Goal: Information Seeking & Learning: Check status

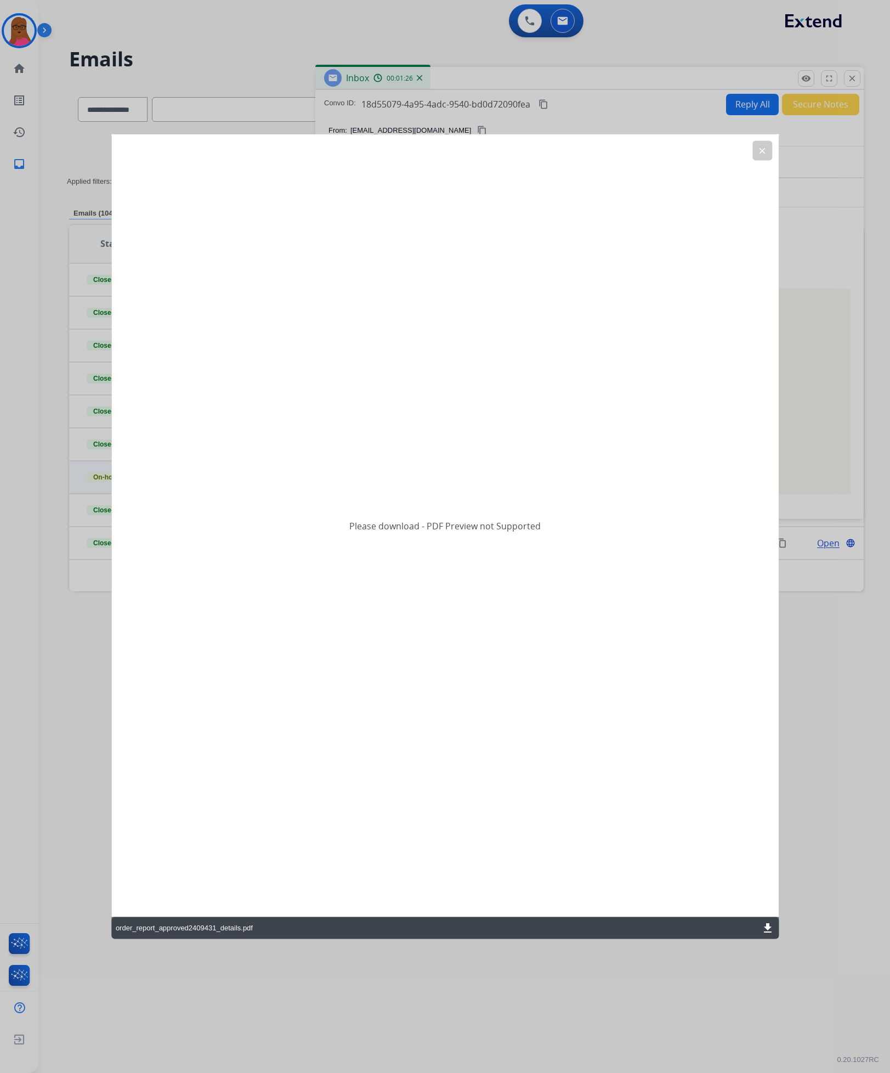
select select "**********"
click at [765, 153] on mat-icon "clear" at bounding box center [763, 151] width 10 height 10
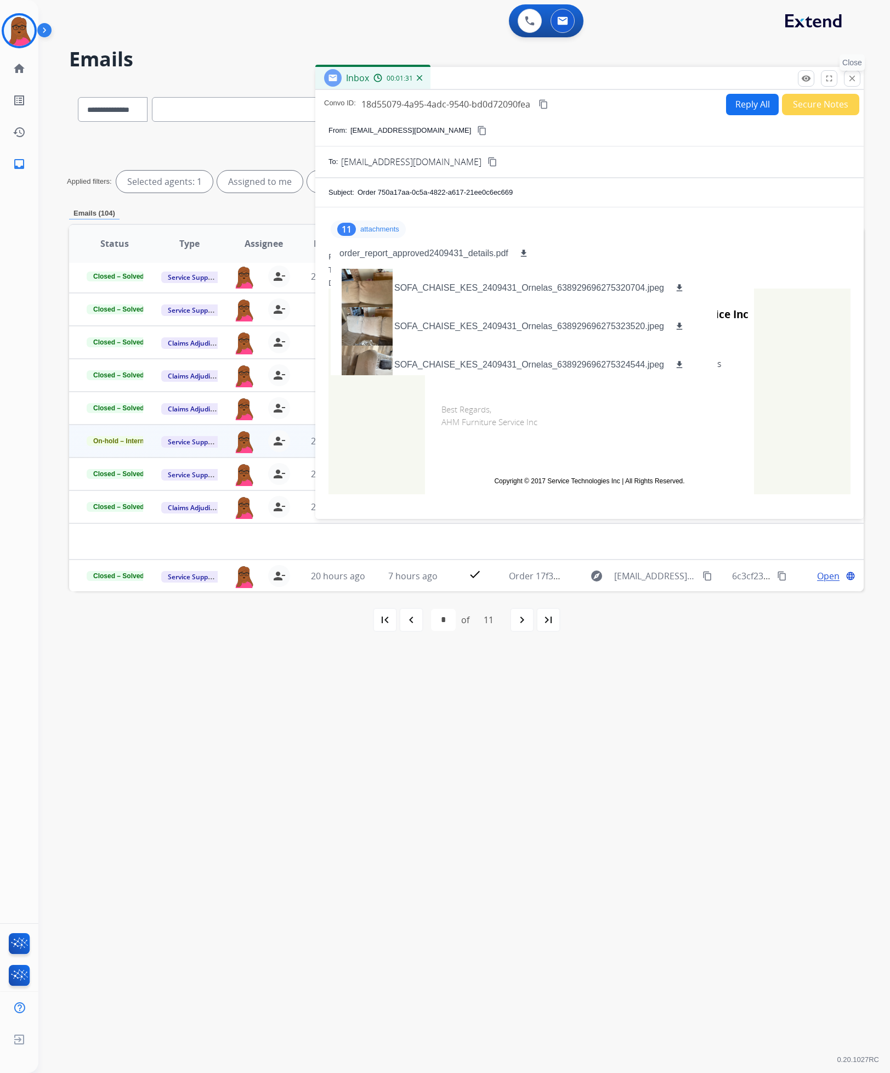
click at [850, 77] on mat-icon "close" at bounding box center [853, 79] width 10 height 10
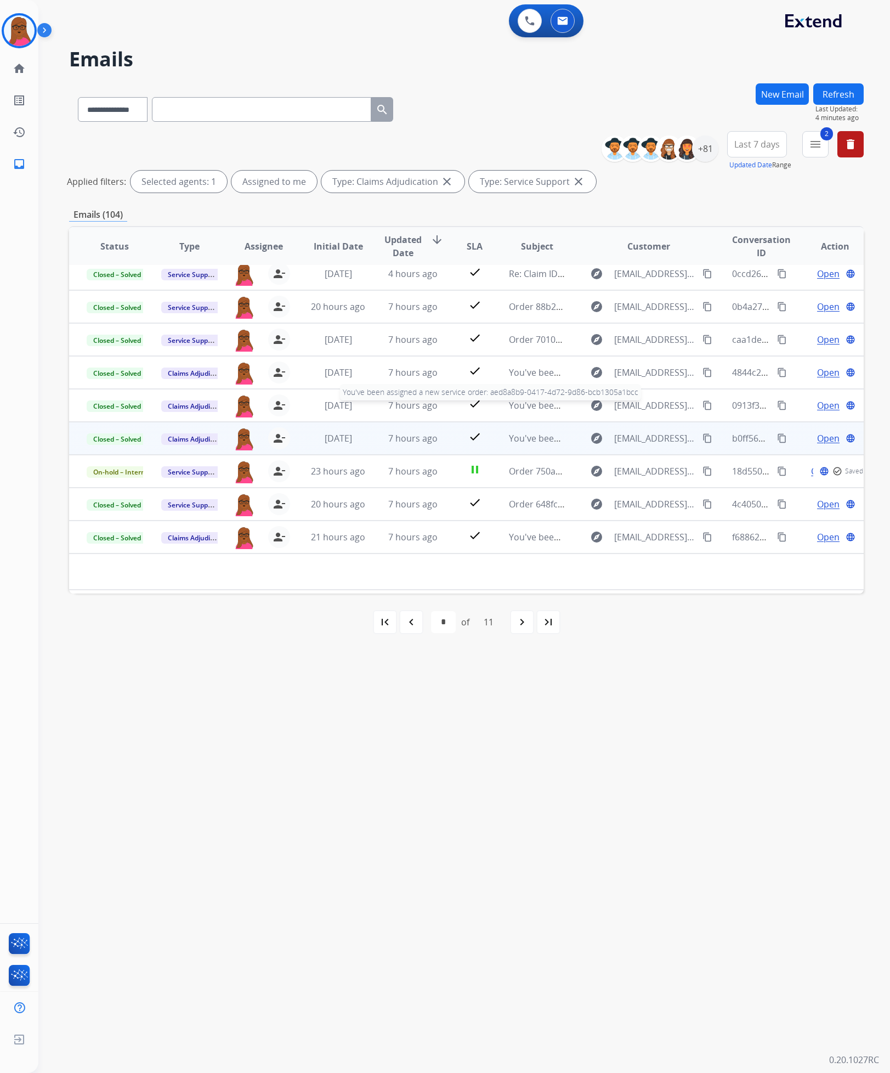
scroll to position [0, 0]
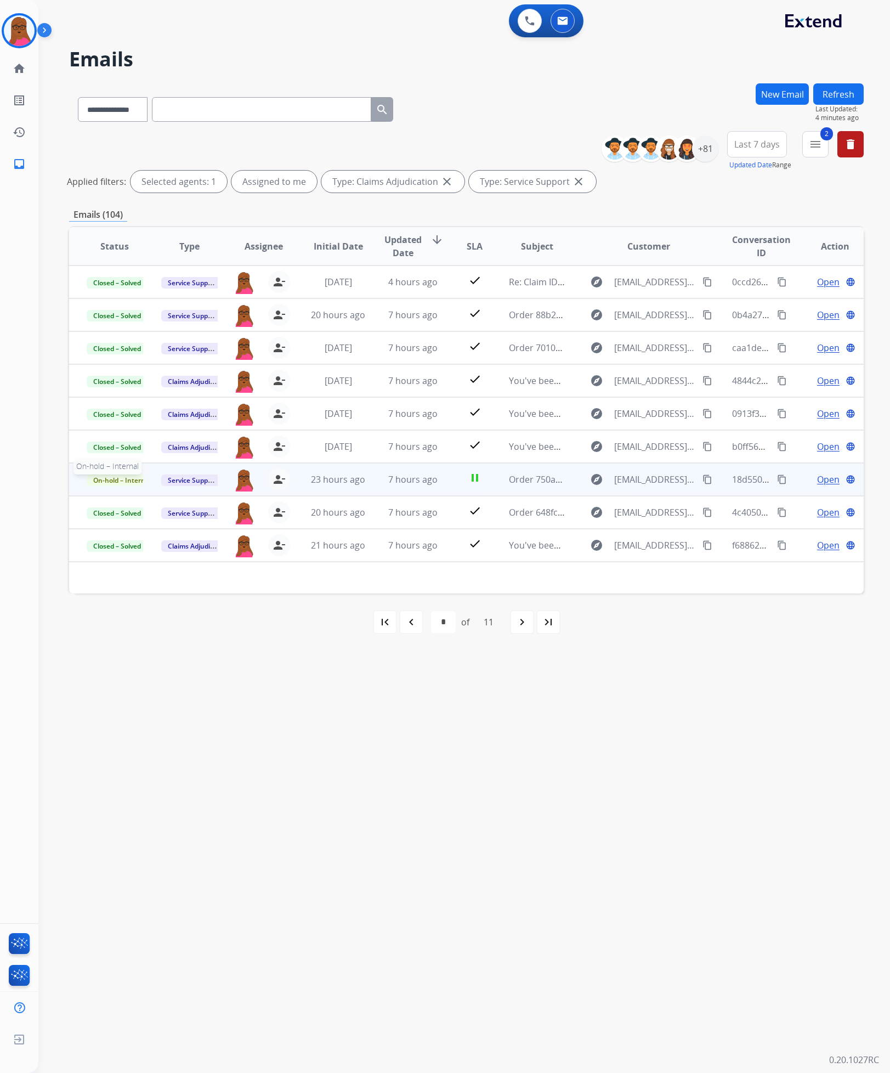
click at [105, 484] on span "On-hold – Internal" at bounding box center [122, 481] width 71 height 12
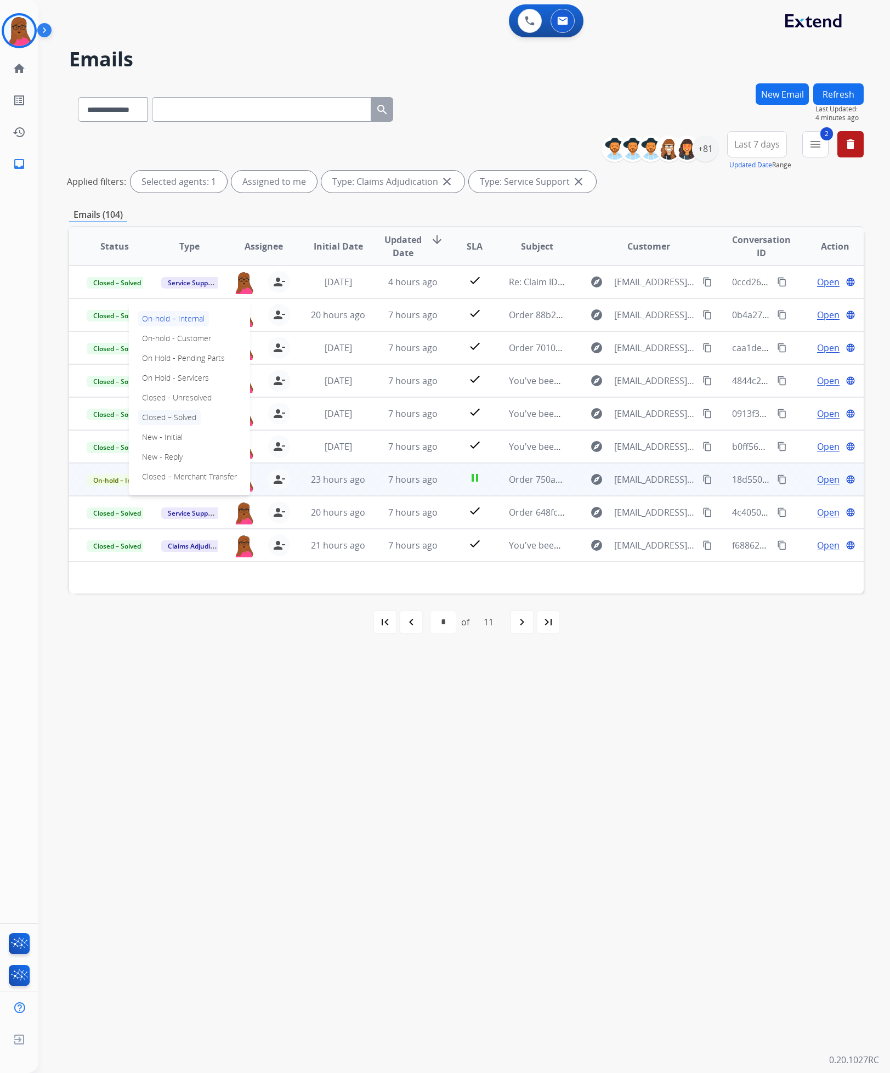
click at [174, 418] on p "Closed – Solved" at bounding box center [169, 417] width 63 height 15
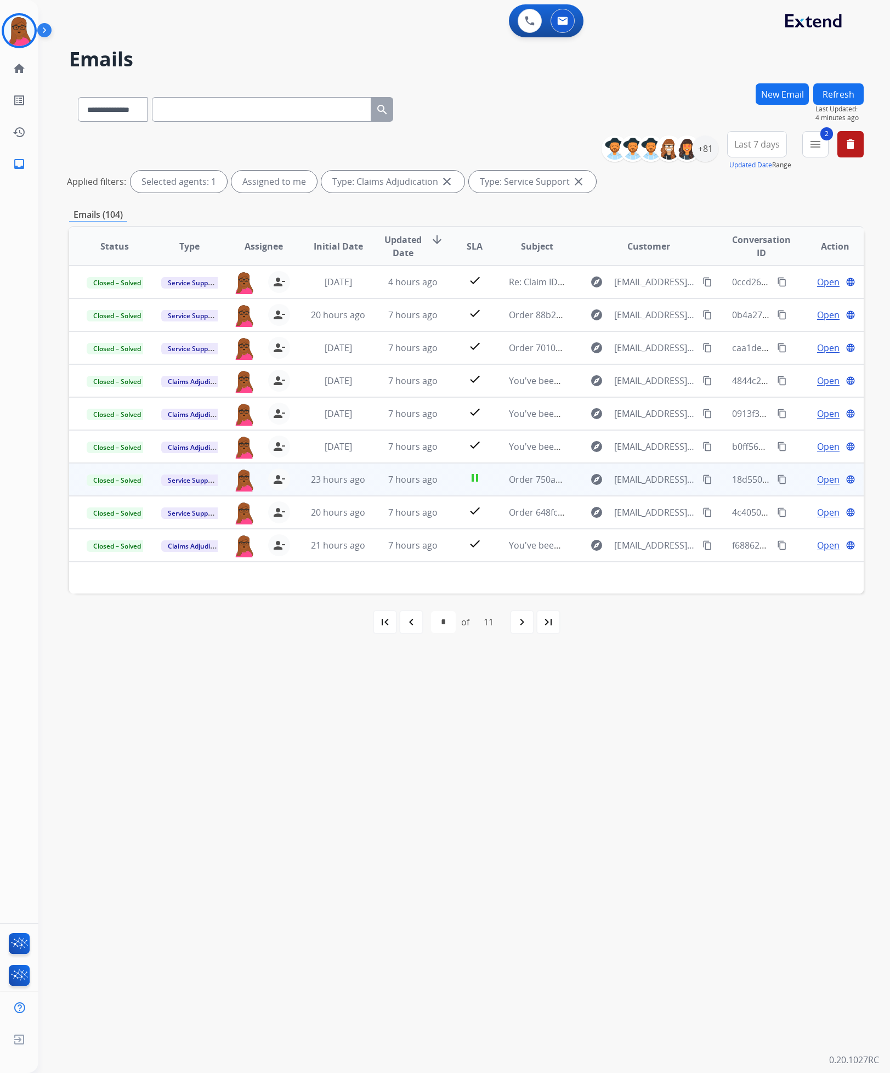
click at [823, 481] on span "Open" at bounding box center [828, 479] width 22 height 13
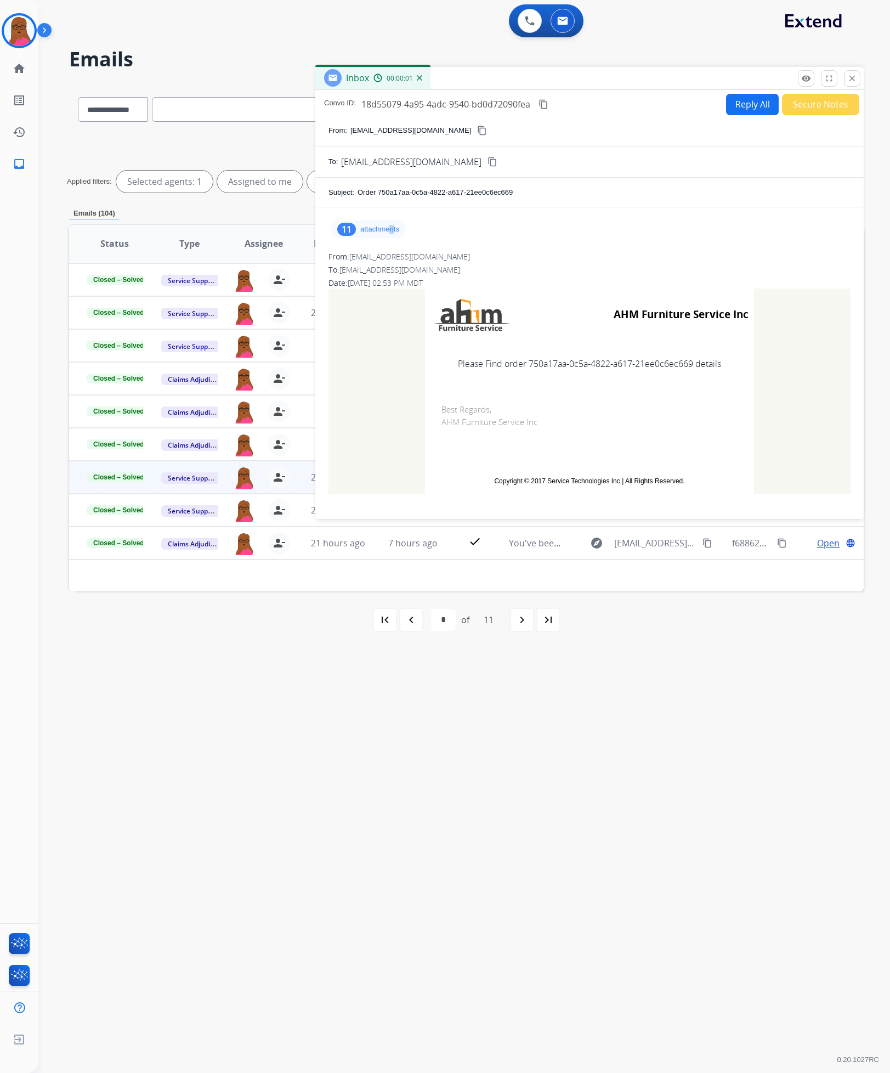
click at [392, 239] on div "11 attachments" at bounding box center [590, 229] width 522 height 26
click at [384, 229] on p "attachments" at bounding box center [379, 229] width 39 height 9
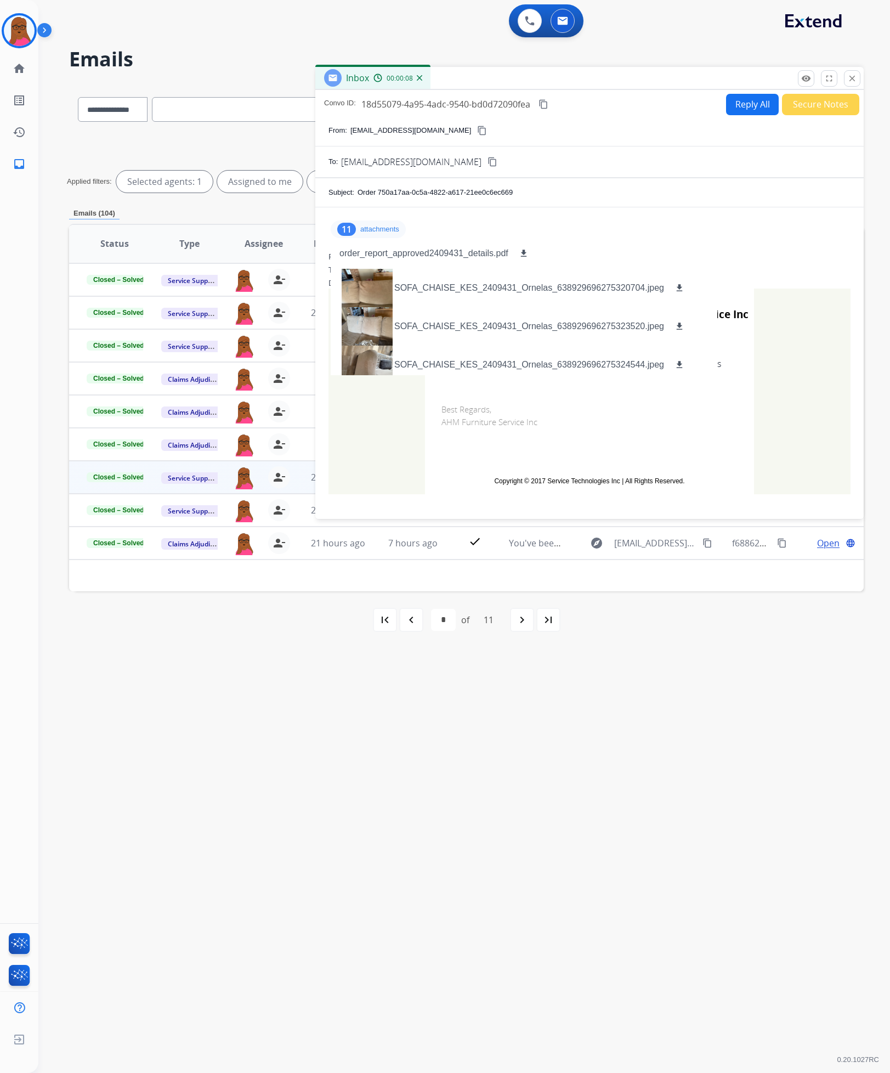
click at [383, 234] on p "attachments" at bounding box center [379, 229] width 39 height 9
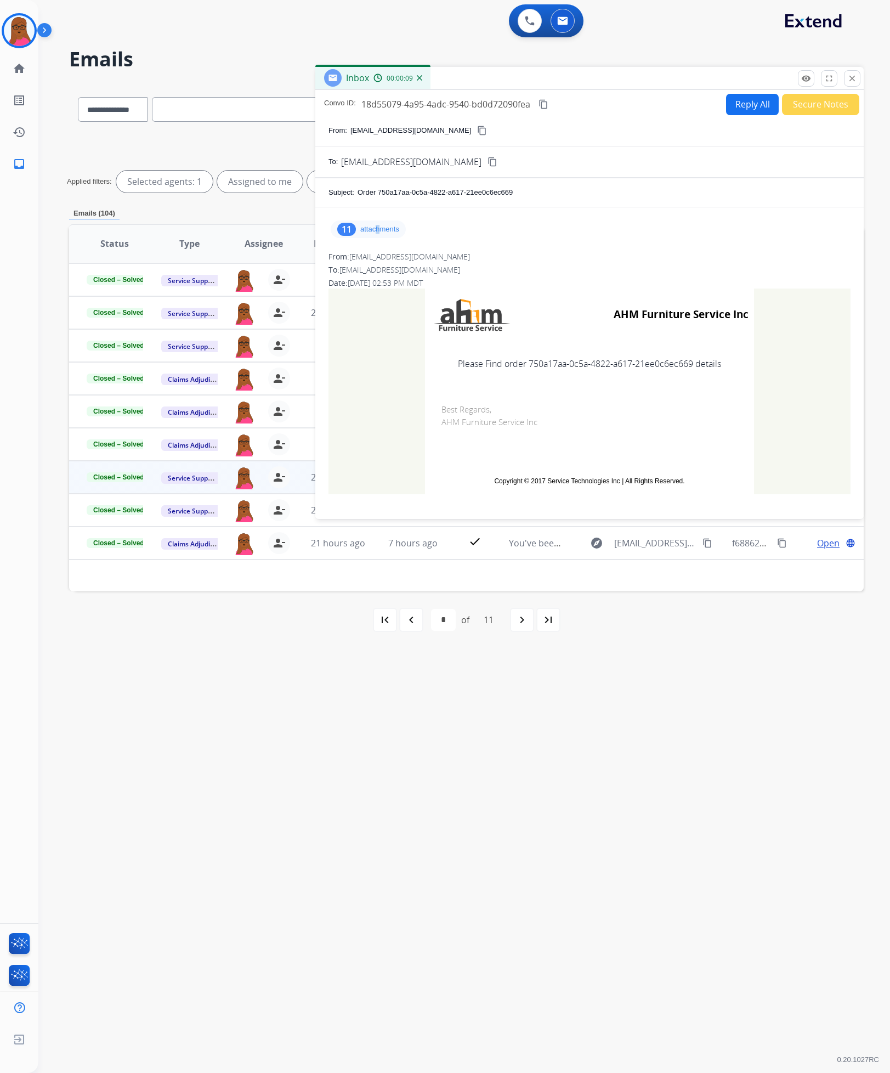
click at [377, 229] on p "attachments" at bounding box center [379, 229] width 39 height 9
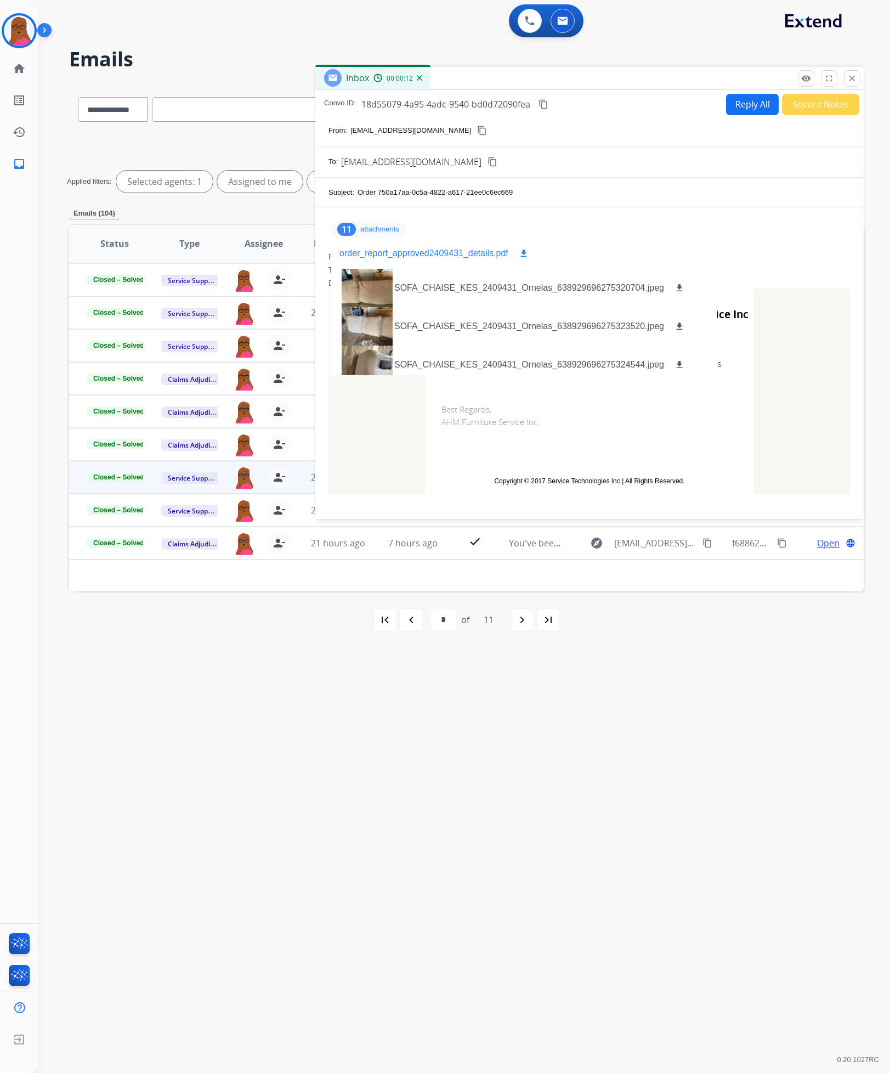
click at [507, 250] on p "order_report_approved2409431_details.pdf" at bounding box center [424, 253] width 169 height 13
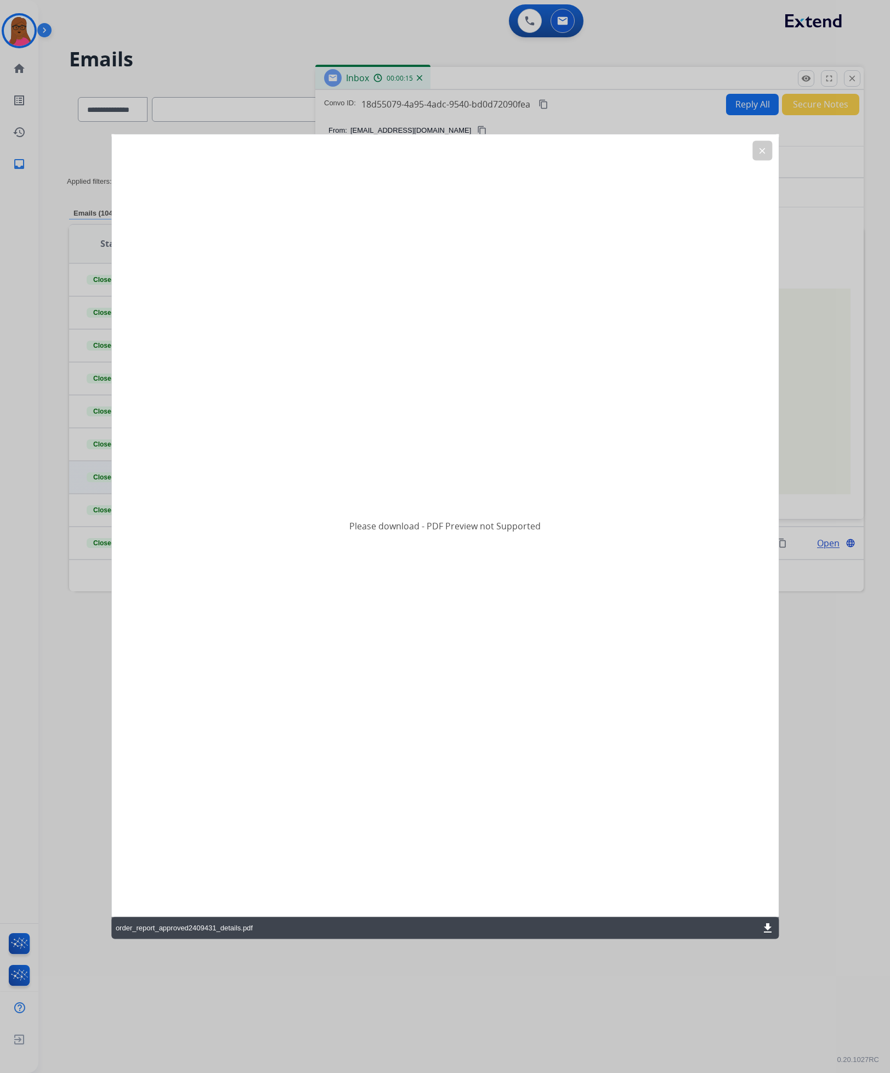
click at [767, 928] on mat-icon "download" at bounding box center [767, 928] width 13 height 13
click at [766, 925] on mat-icon "download" at bounding box center [767, 928] width 13 height 13
click at [764, 924] on mat-icon "download" at bounding box center [767, 928] width 13 height 13
click at [759, 150] on mat-icon "clear" at bounding box center [763, 151] width 10 height 10
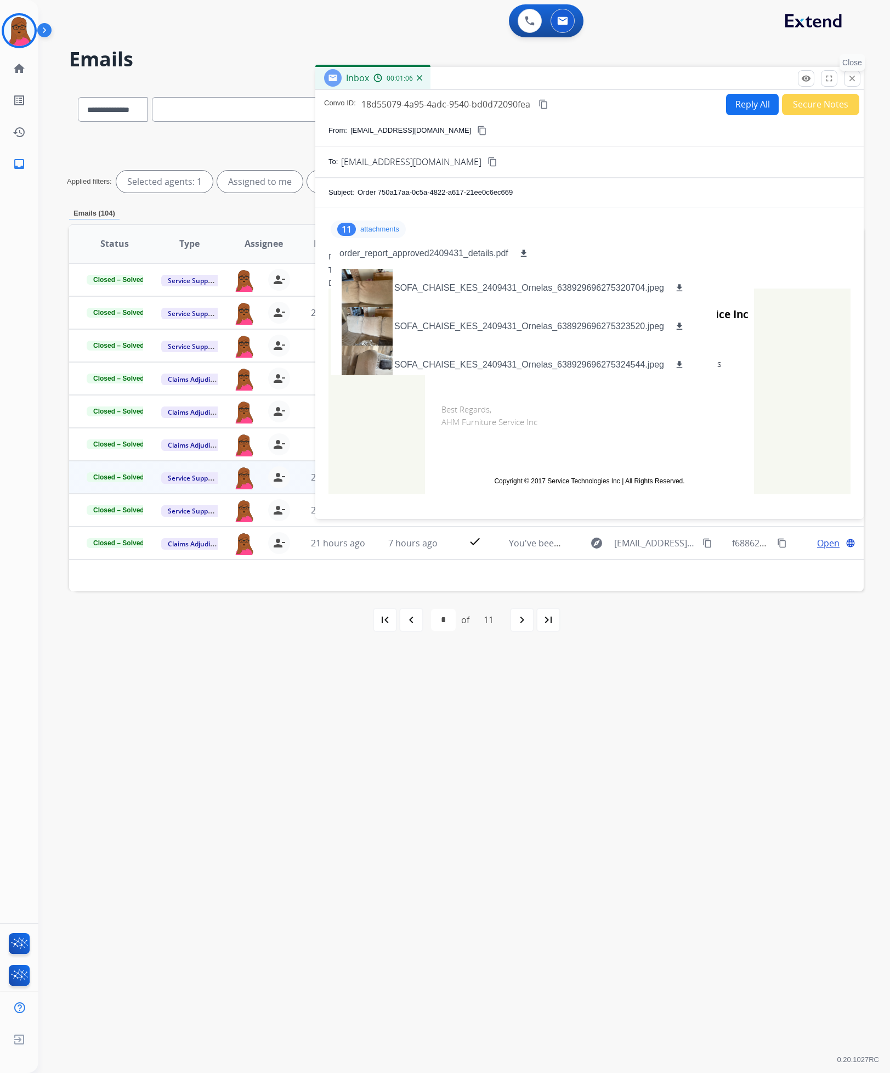
click at [846, 83] on button "close Close" at bounding box center [852, 78] width 16 height 16
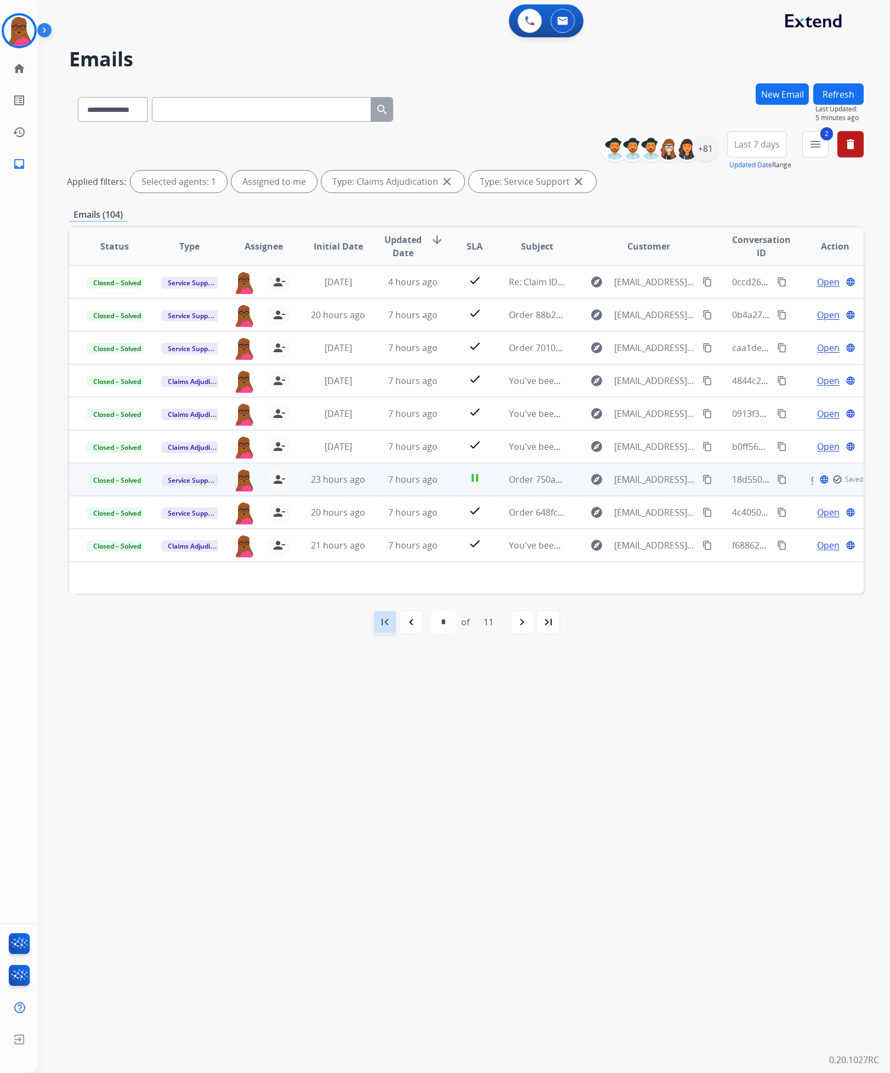
click at [381, 616] on mat-icon "first_page" at bounding box center [385, 621] width 13 height 13
select select "*"
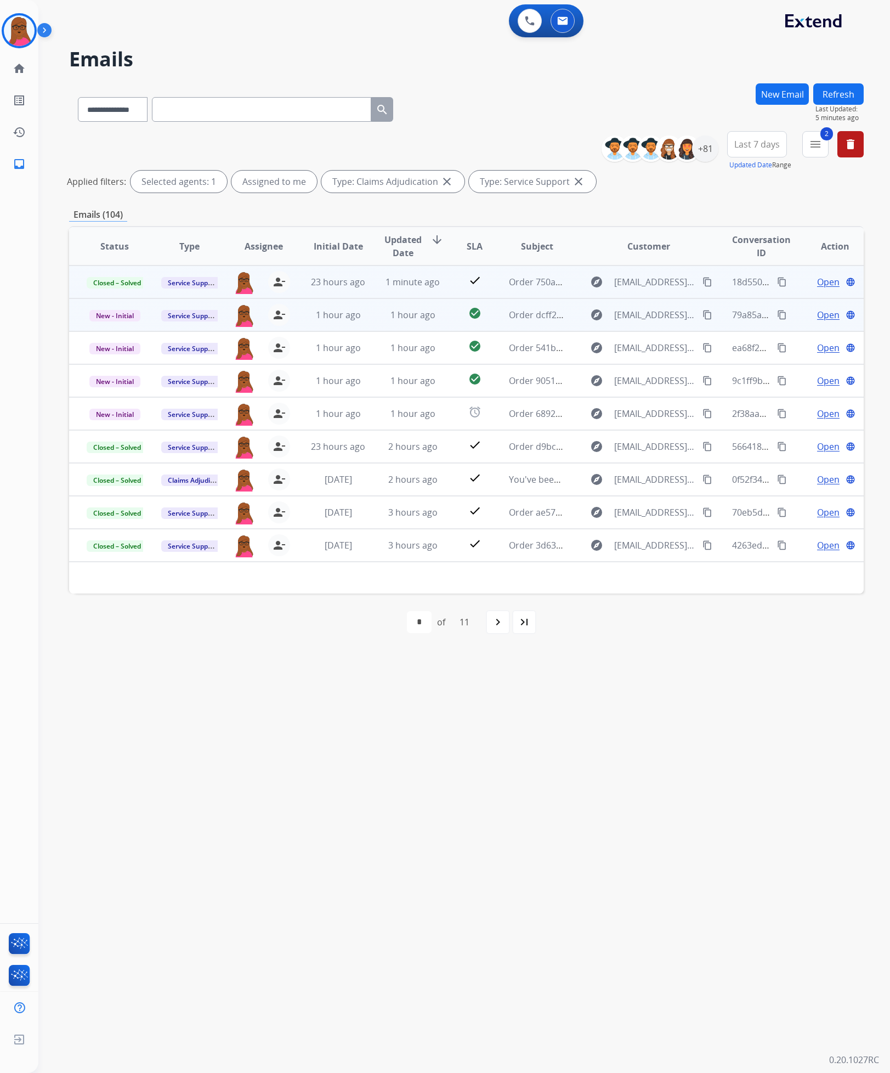
click at [817, 320] on span "Open" at bounding box center [828, 314] width 22 height 13
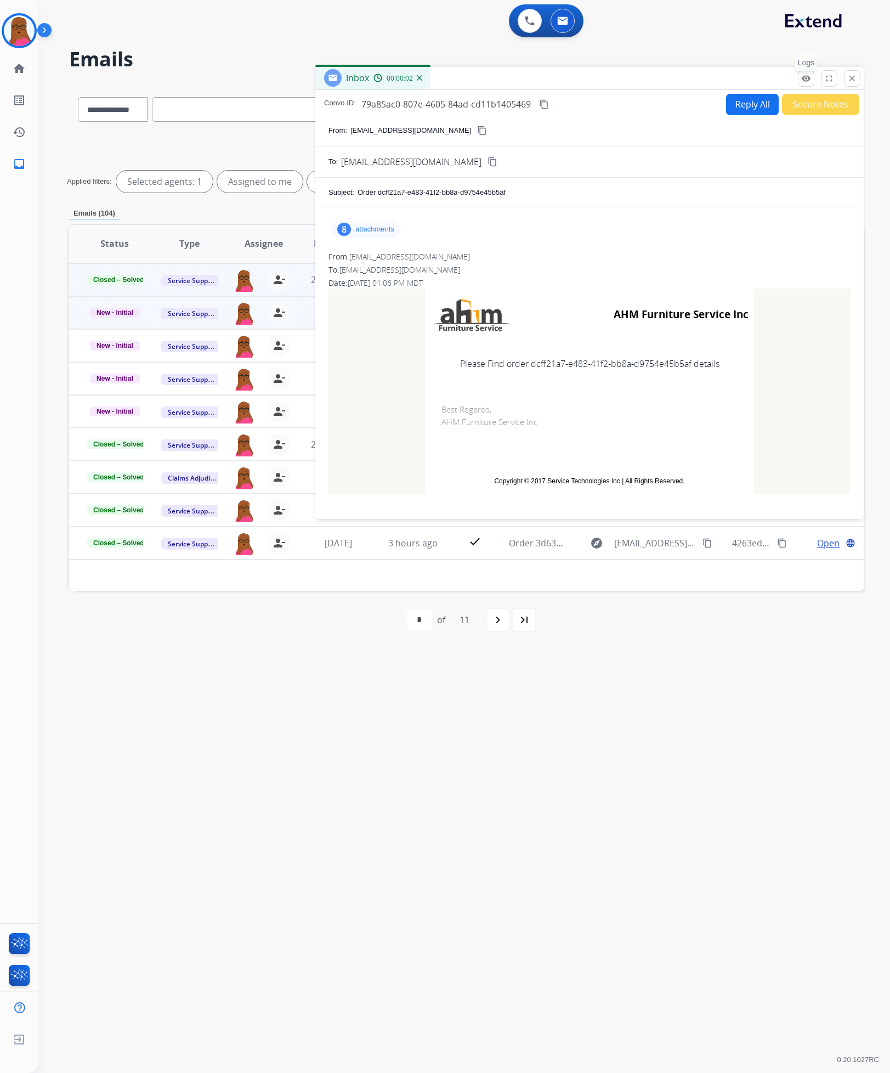
click at [798, 80] on button "remove_red_eye Logs" at bounding box center [806, 78] width 16 height 16
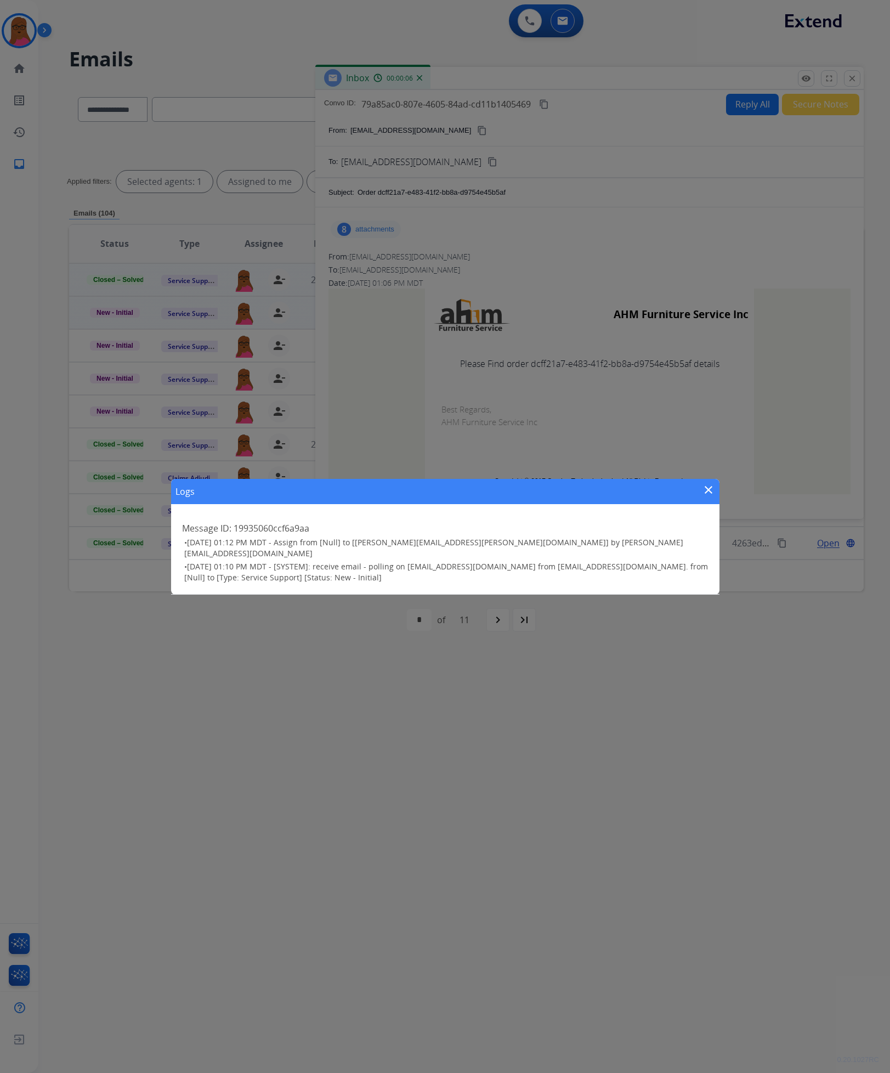
click at [711, 490] on mat-icon "close" at bounding box center [708, 489] width 13 height 13
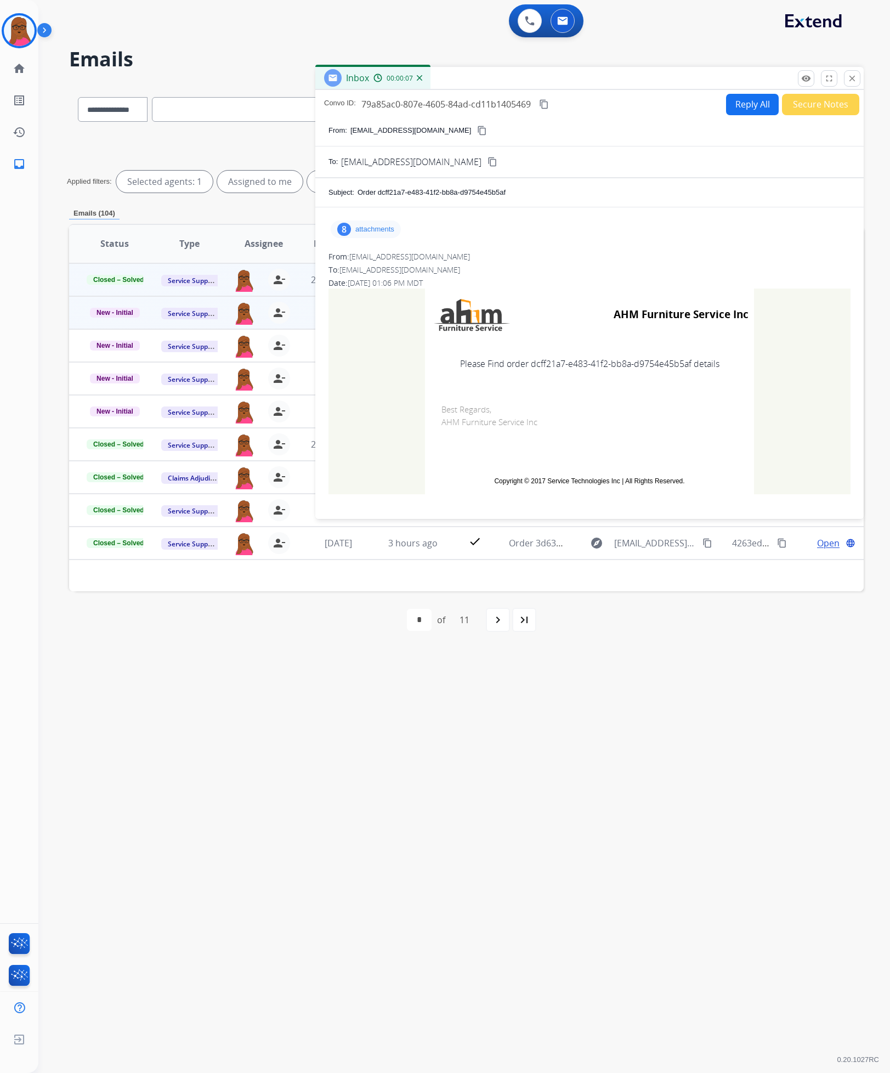
click at [681, 704] on div "**********" at bounding box center [451, 555] width 826 height 1033
click at [856, 73] on button "close Close" at bounding box center [852, 78] width 16 height 16
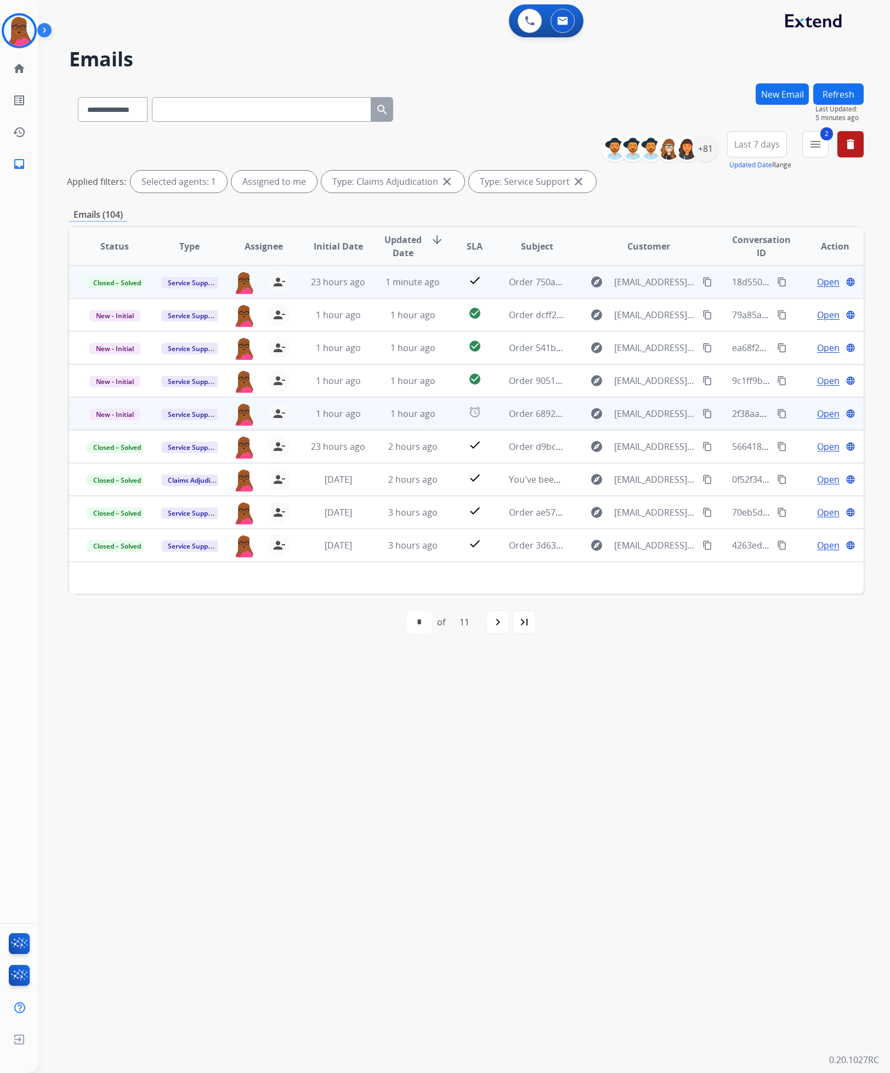
click at [822, 416] on span "Open" at bounding box center [828, 413] width 22 height 13
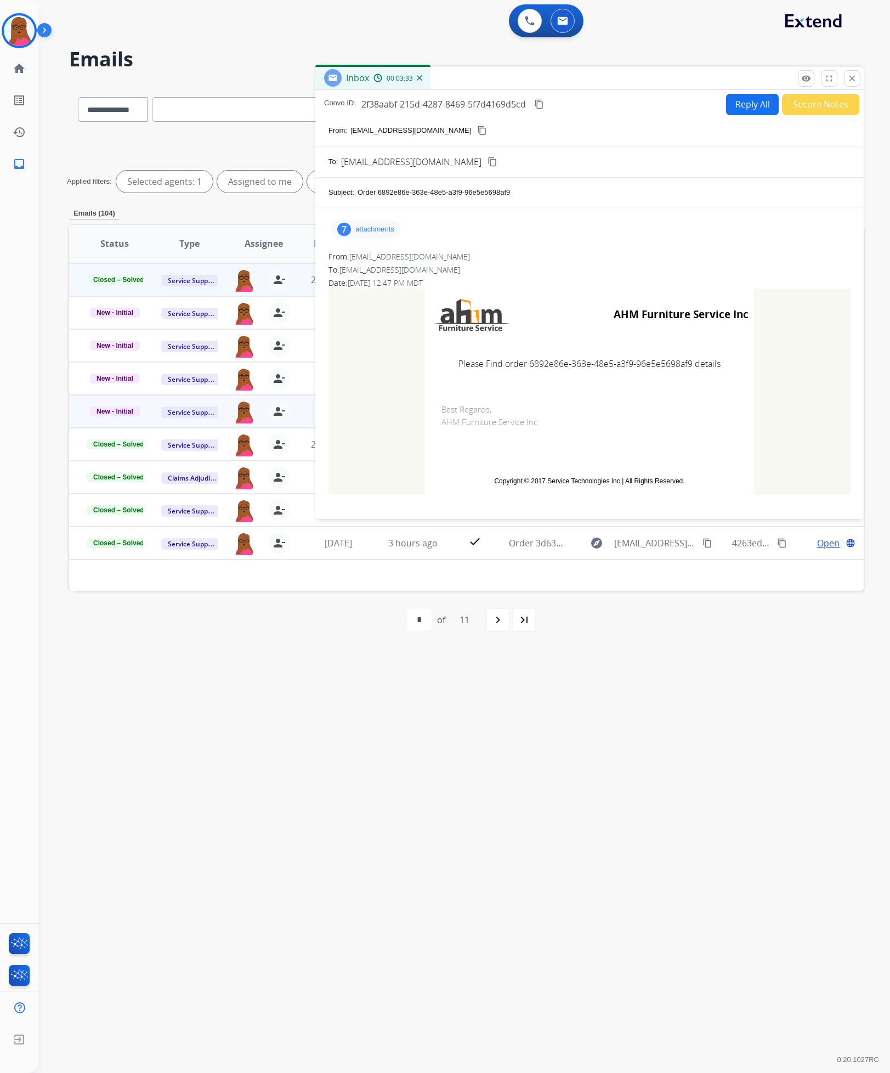
click at [854, 79] on mat-icon "close" at bounding box center [853, 79] width 10 height 10
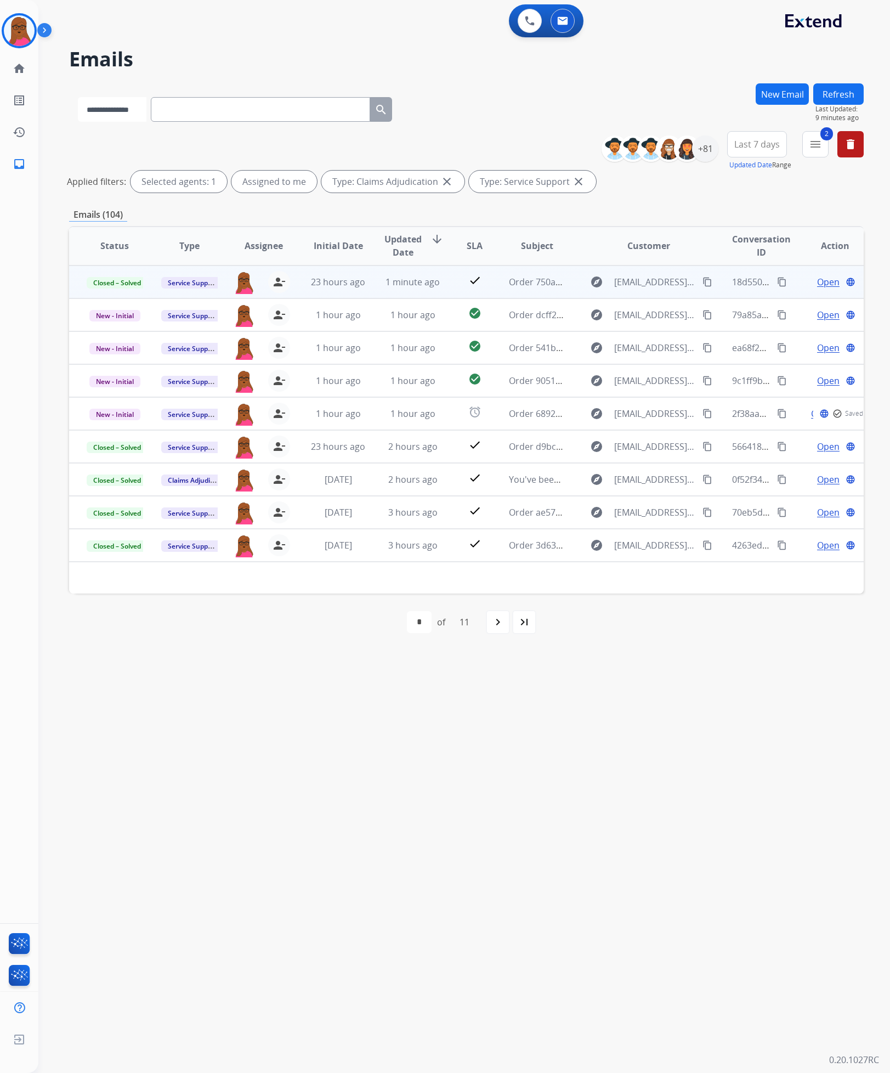
click at [118, 118] on select "**********" at bounding box center [112, 109] width 69 height 25
select select "*******"
click at [78, 97] on select "**********" at bounding box center [112, 109] width 69 height 25
click at [238, 107] on input "text" at bounding box center [261, 109] width 219 height 25
paste input "**********"
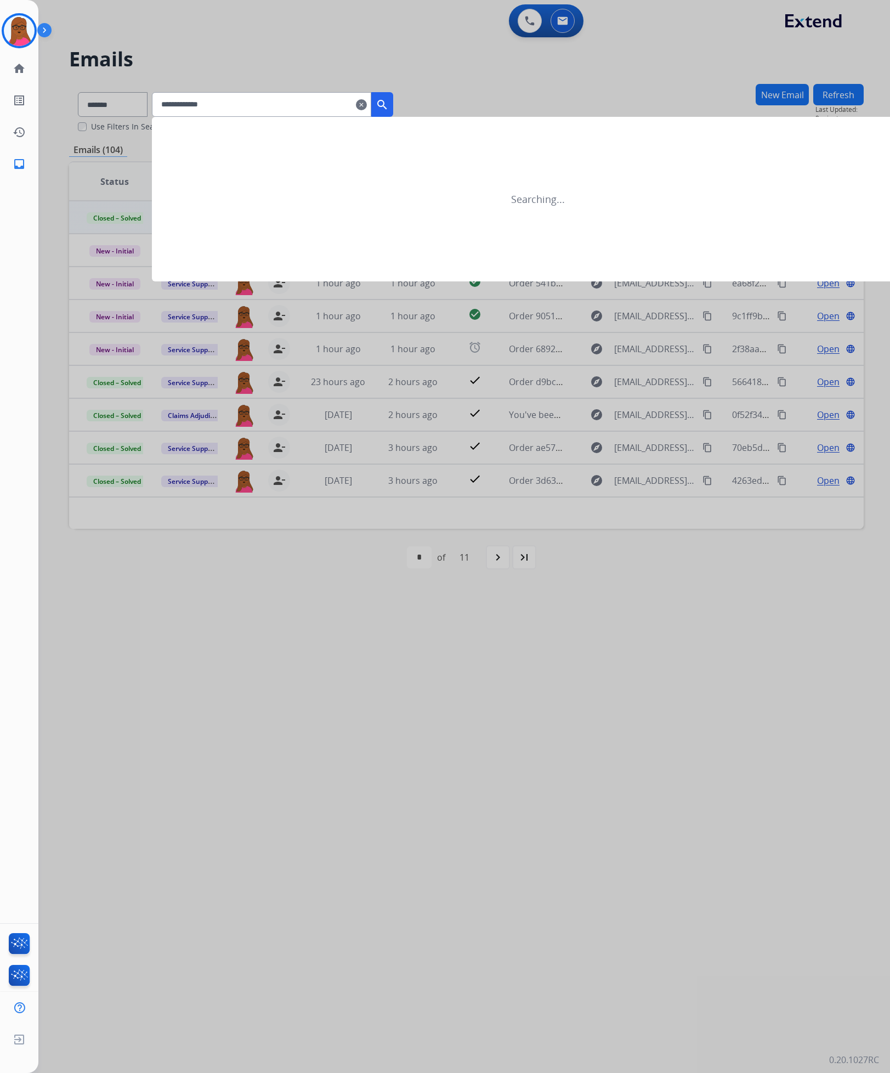
type input "**********"
click at [393, 107] on button "search" at bounding box center [382, 104] width 22 height 25
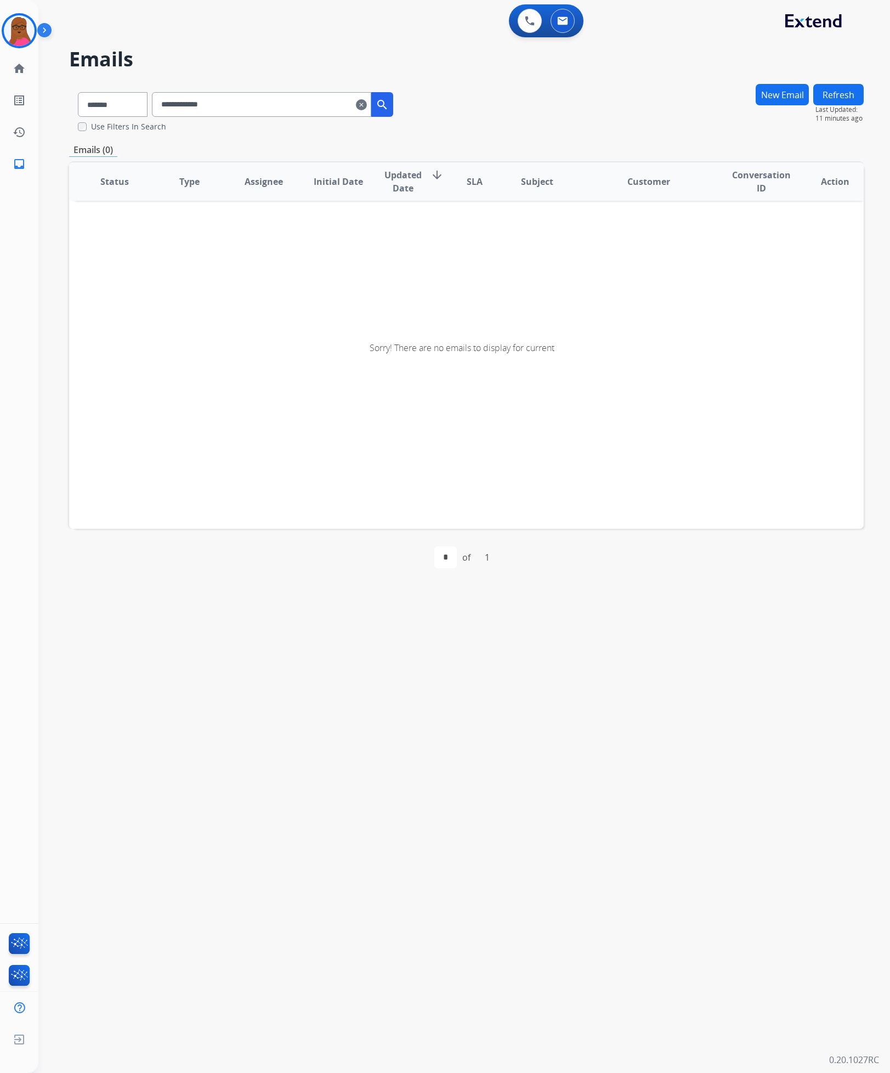
click at [367, 106] on mat-icon "clear" at bounding box center [361, 104] width 11 height 13
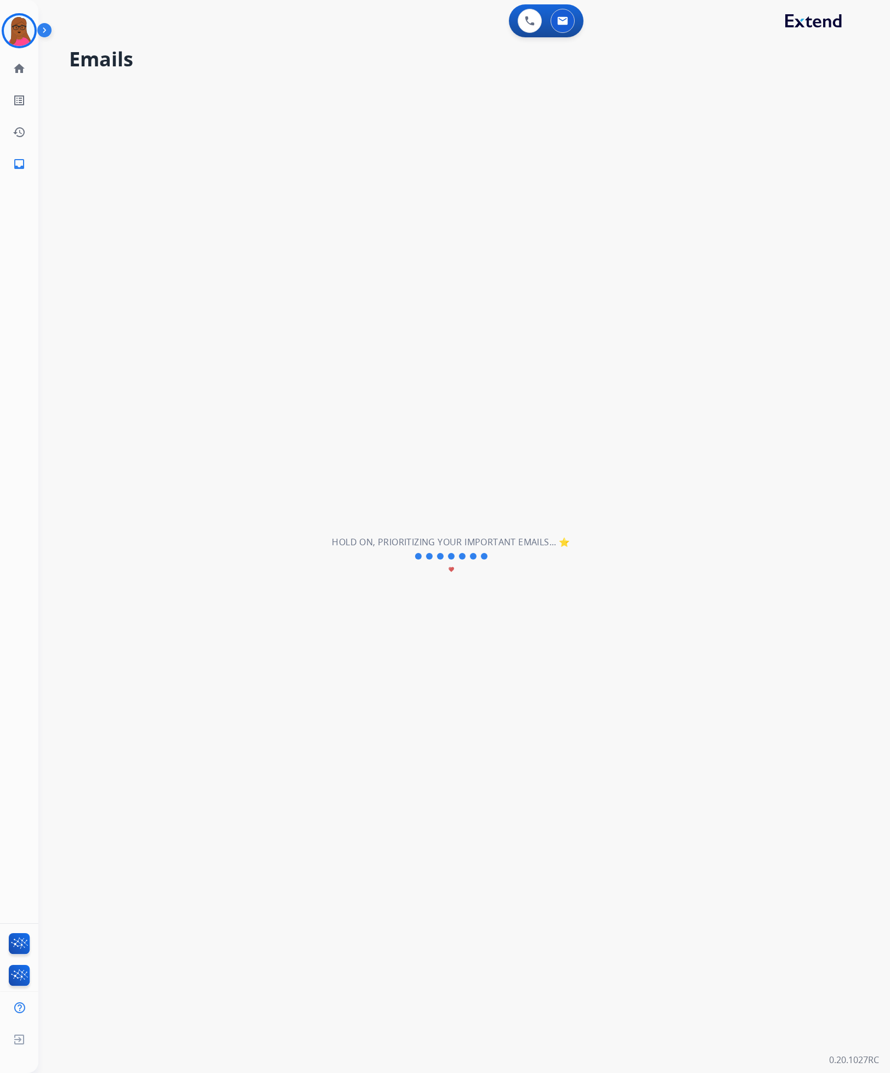
select select "**********"
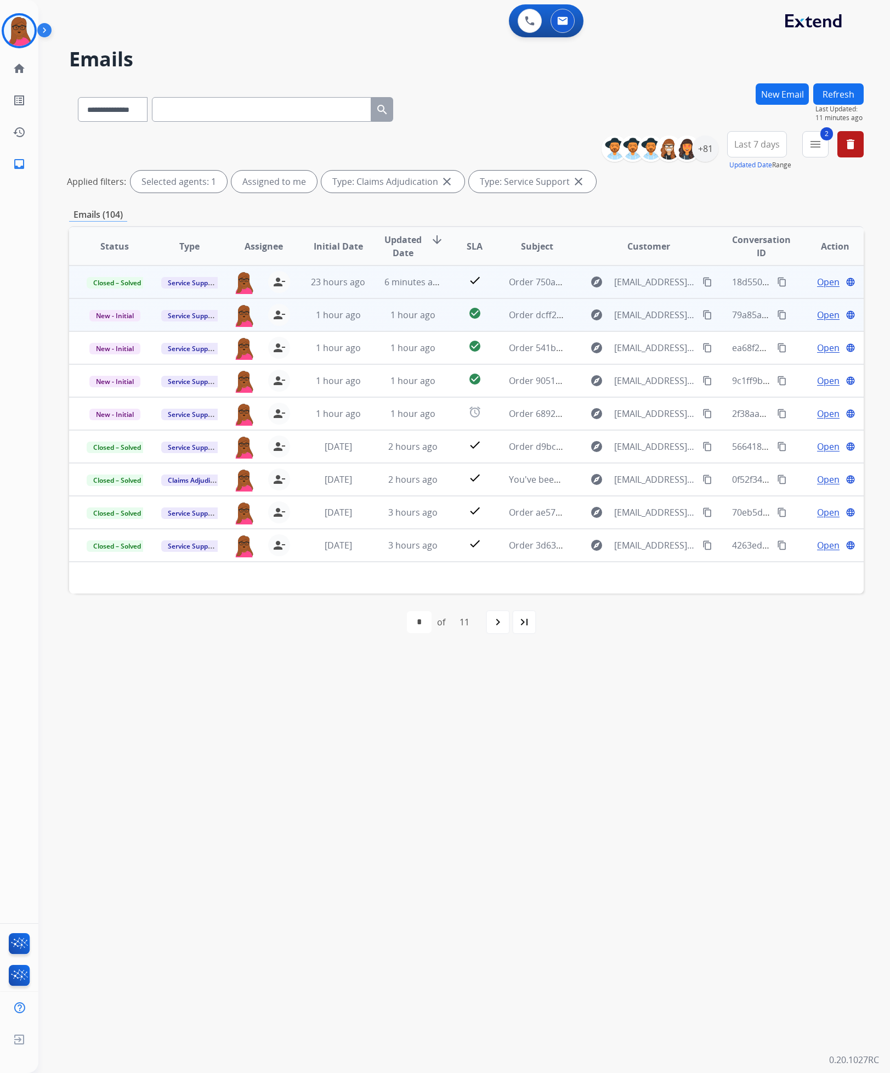
click at [817, 318] on span "Open" at bounding box center [828, 314] width 22 height 13
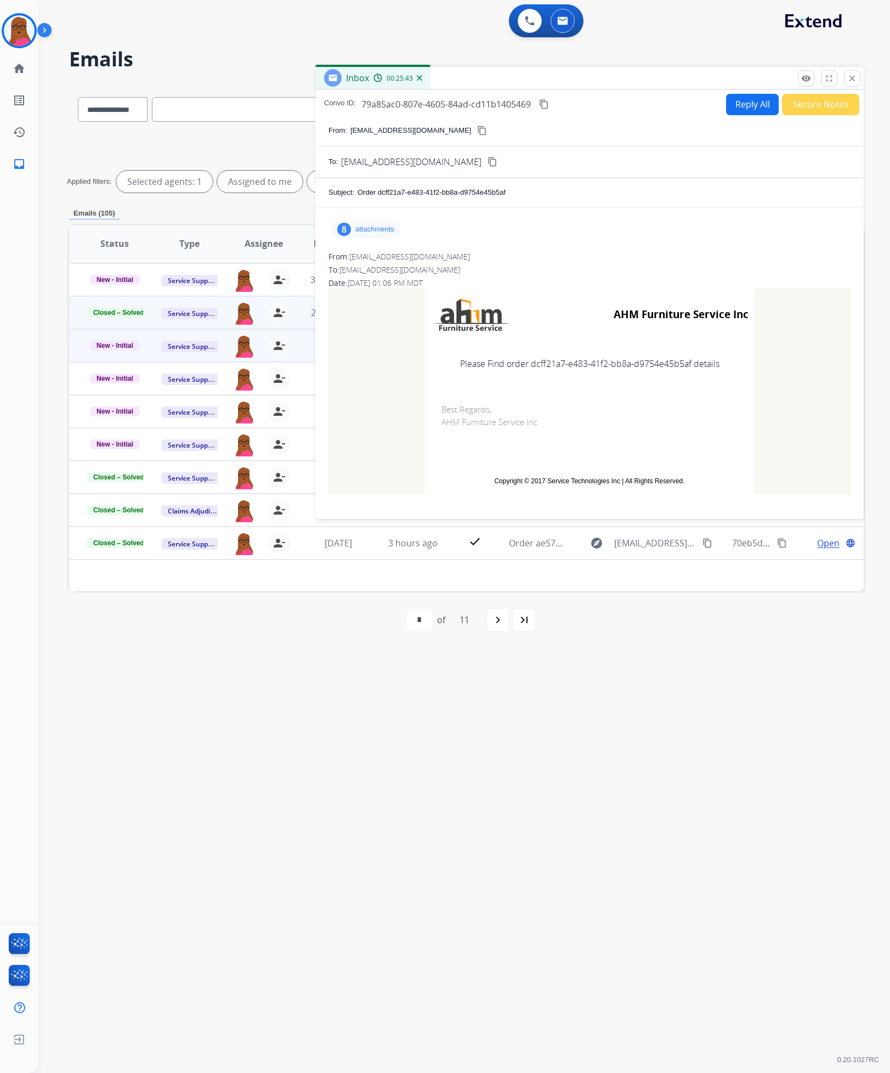
click at [600, 823] on div "**********" at bounding box center [451, 555] width 826 height 1033
click at [852, 81] on mat-icon "close" at bounding box center [853, 79] width 10 height 10
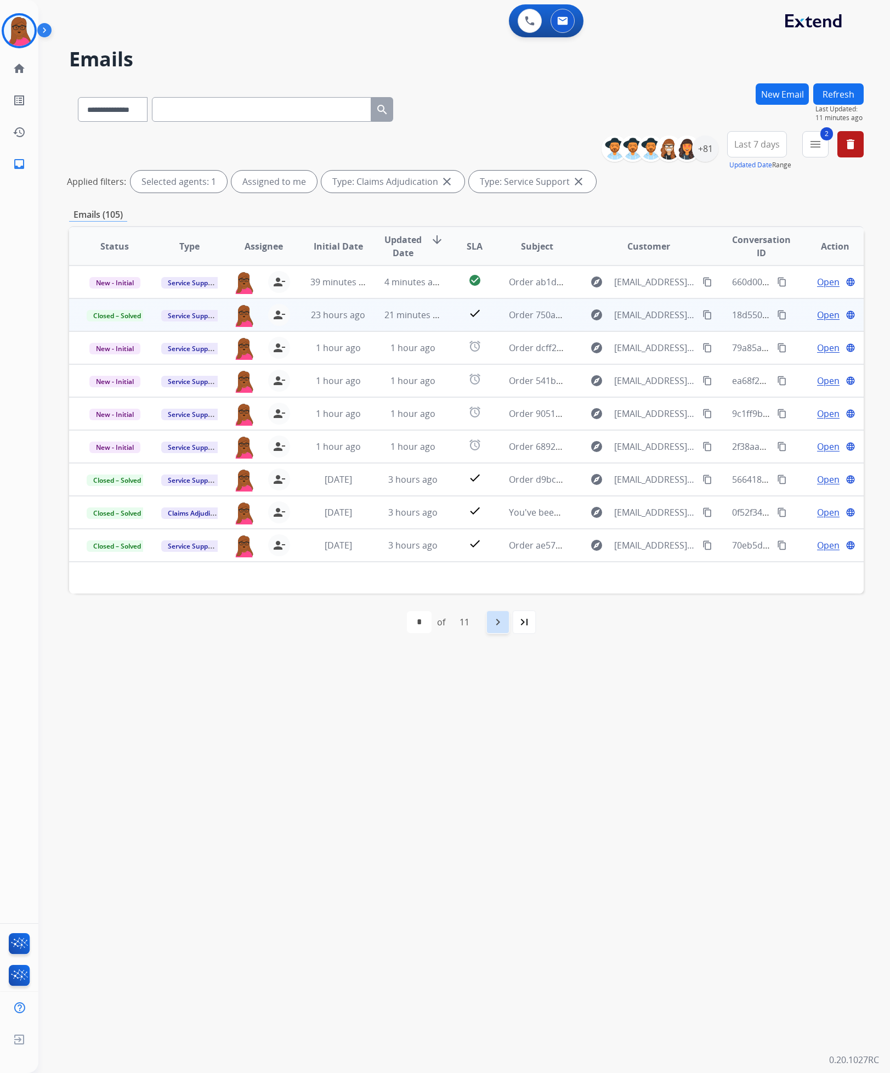
click at [499, 624] on mat-icon "navigate_next" at bounding box center [498, 621] width 13 height 13
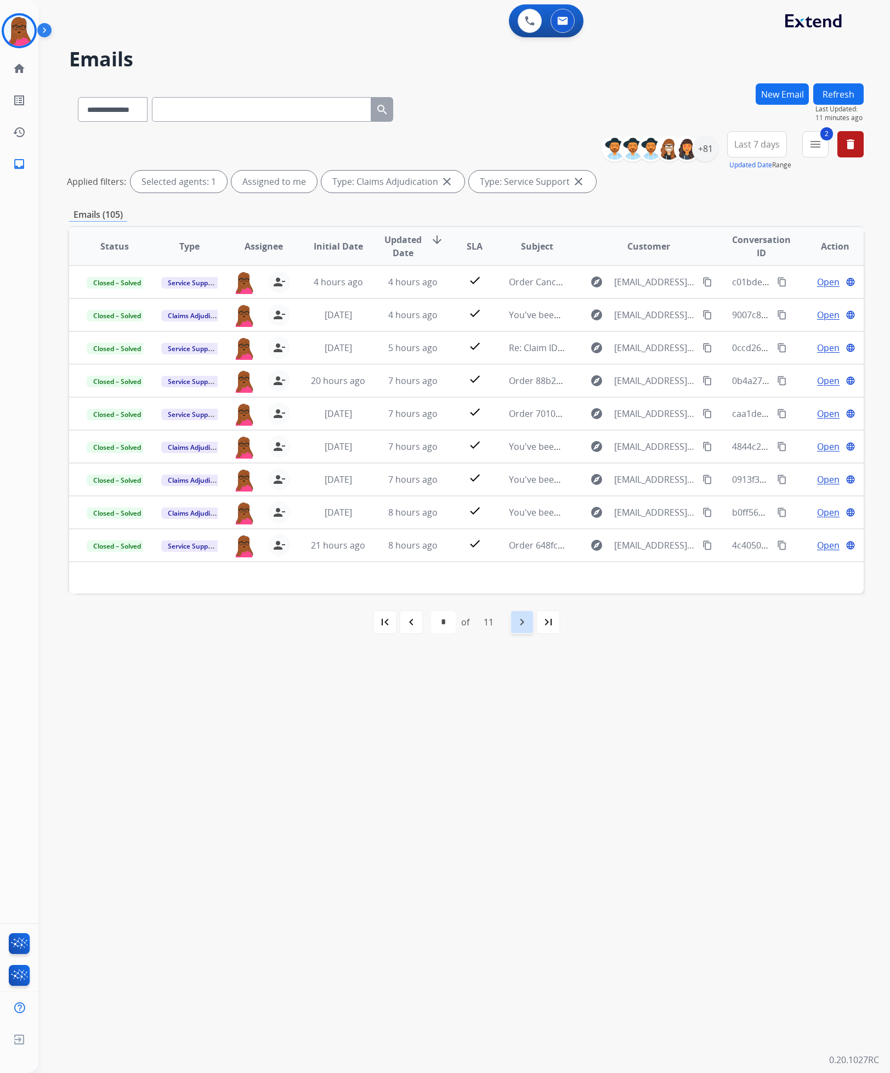
click at [515, 619] on div "navigate_next" at bounding box center [522, 622] width 24 height 24
click at [512, 627] on div "navigate_next" at bounding box center [522, 622] width 24 height 24
click at [374, 628] on div "first_page" at bounding box center [385, 622] width 24 height 24
select select "*"
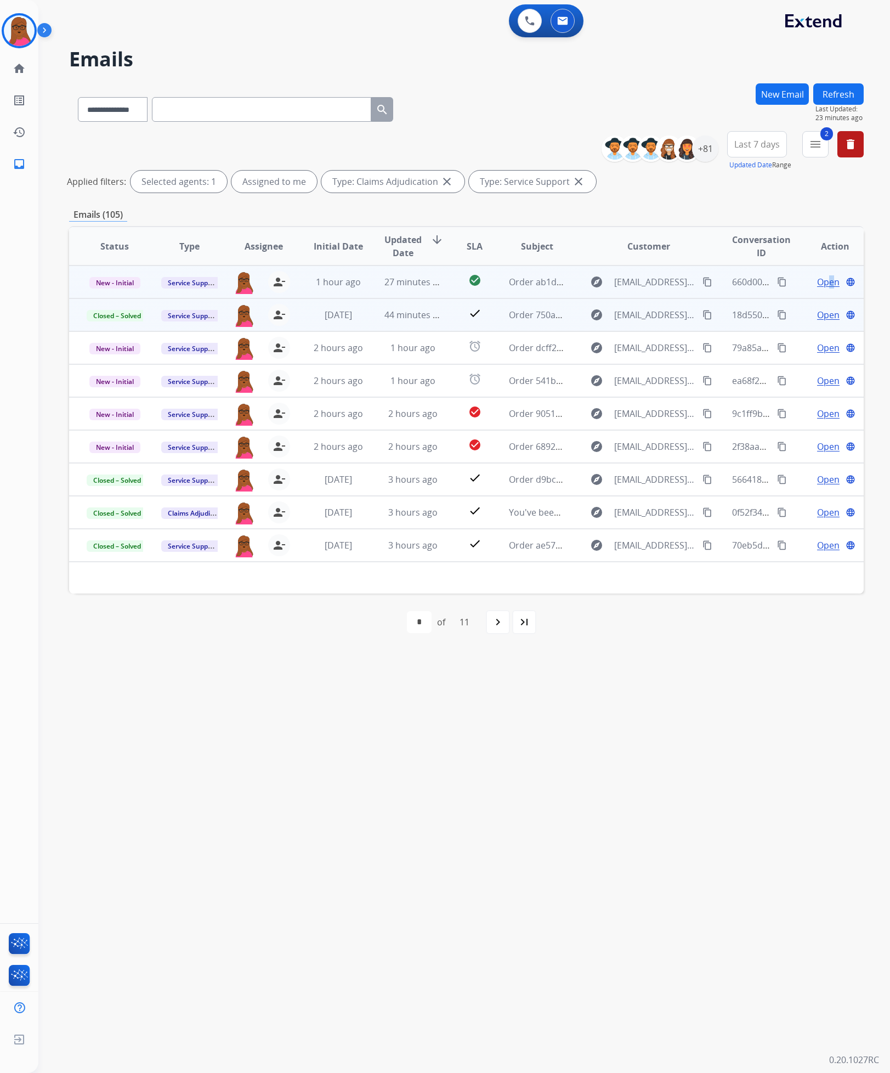
click at [823, 285] on span "Open" at bounding box center [828, 281] width 22 height 13
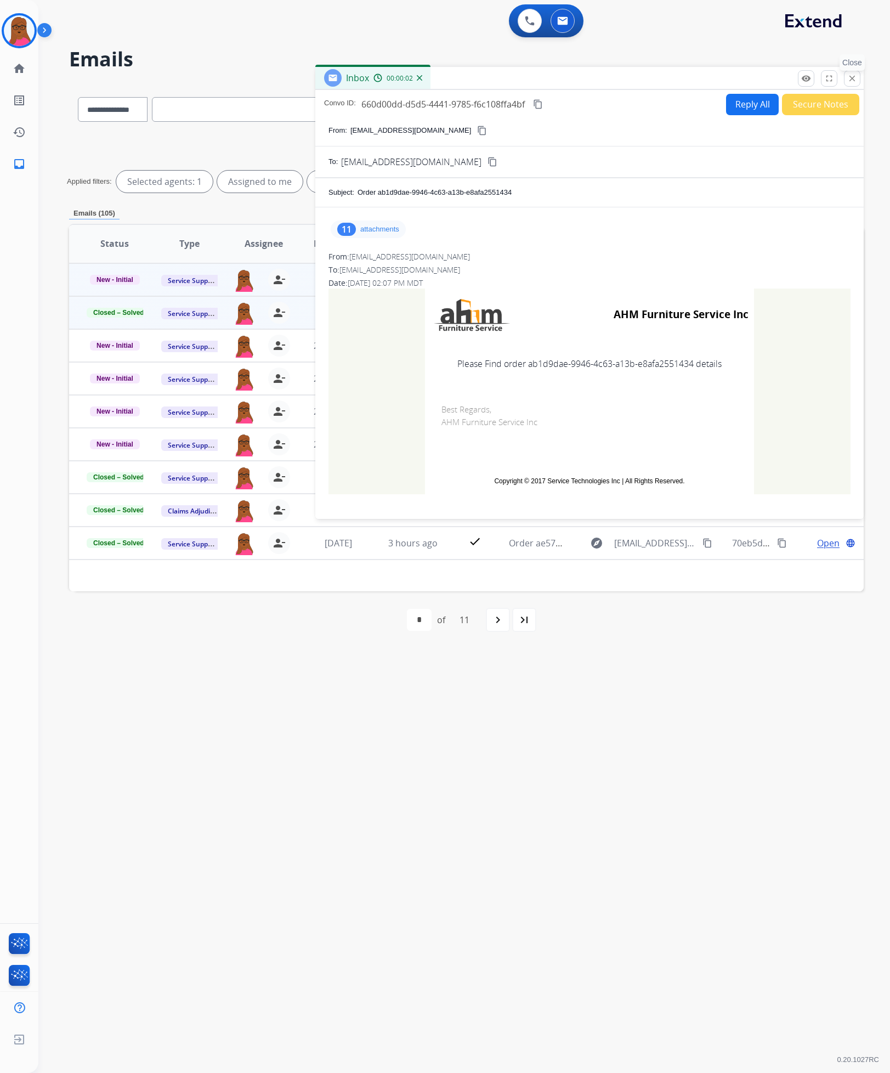
click at [849, 73] on button "close Close" at bounding box center [852, 78] width 16 height 16
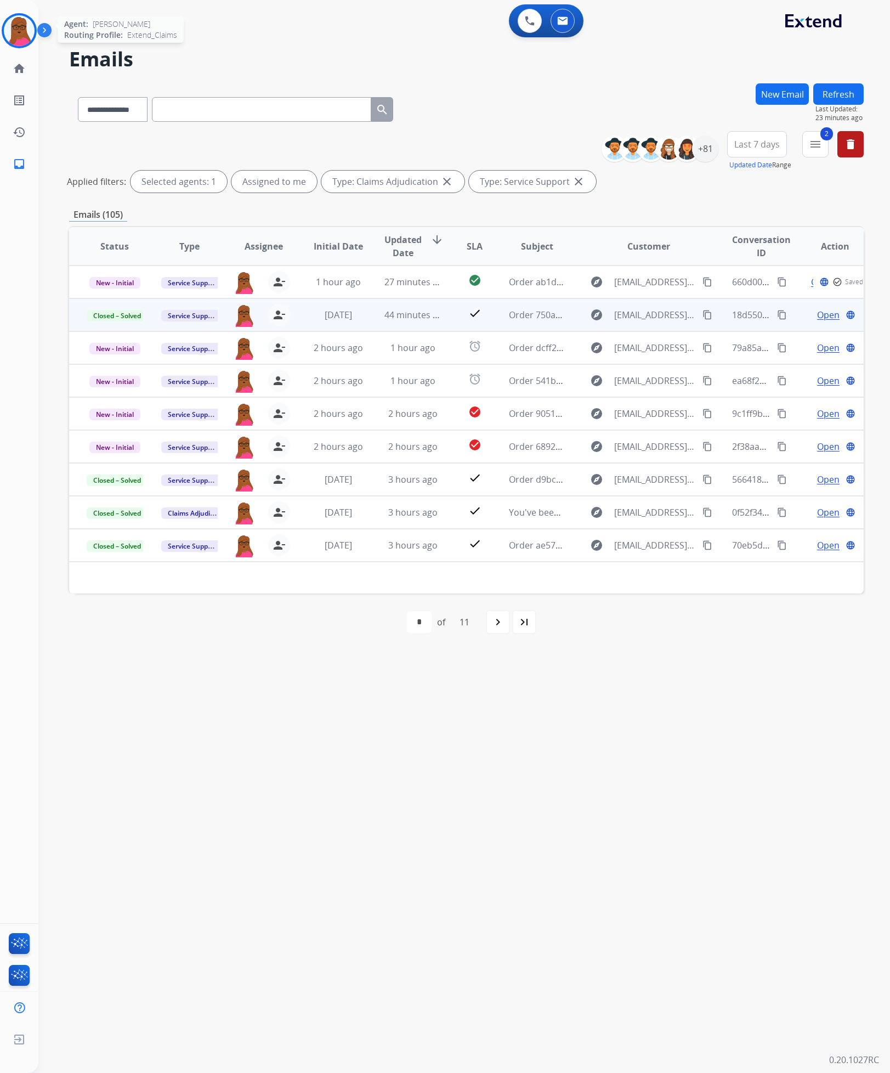
click at [20, 18] on img at bounding box center [19, 30] width 31 height 31
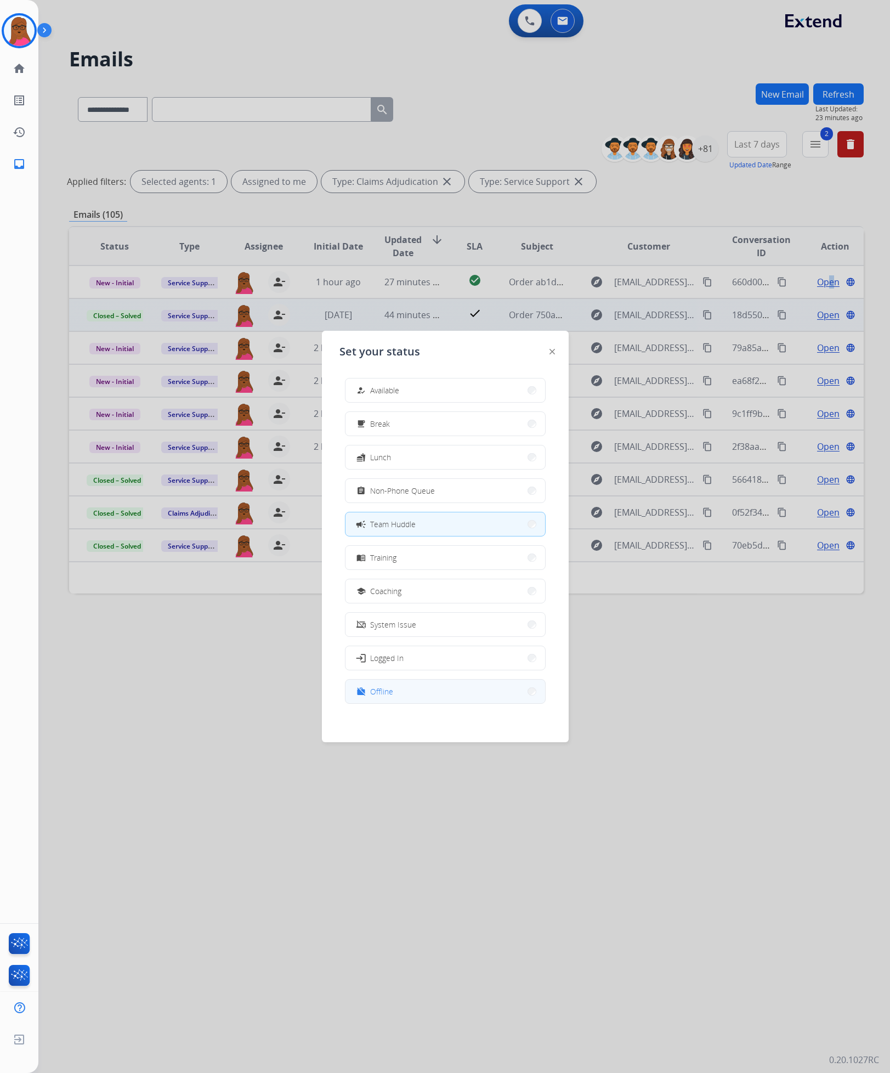
click at [402, 697] on button "work_off Offline" at bounding box center [446, 692] width 200 height 24
